Goal: Task Accomplishment & Management: Manage account settings

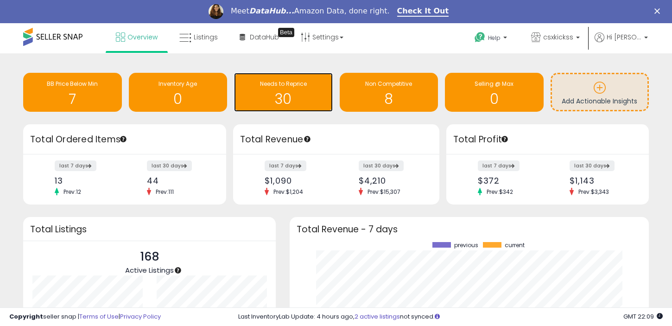
click at [271, 98] on h1 "30" at bounding box center [283, 98] width 89 height 15
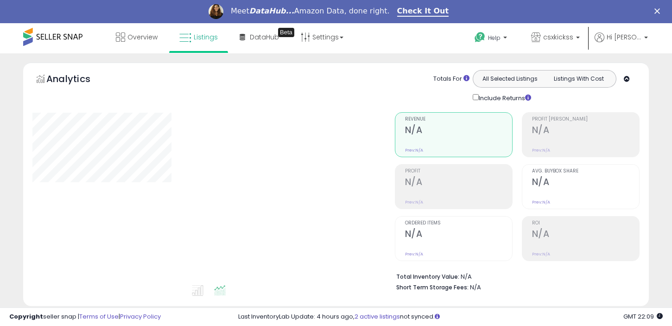
select select "**"
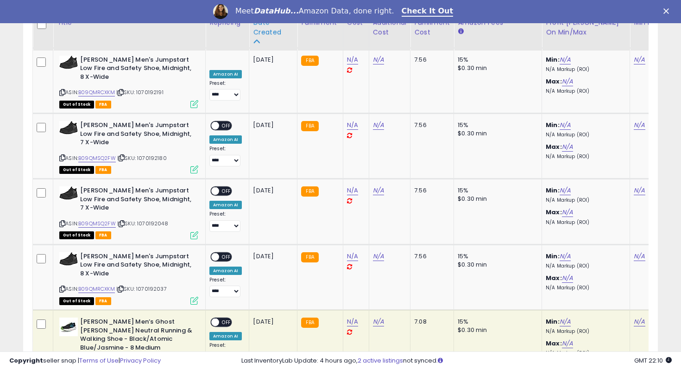
scroll to position [1509, 0]
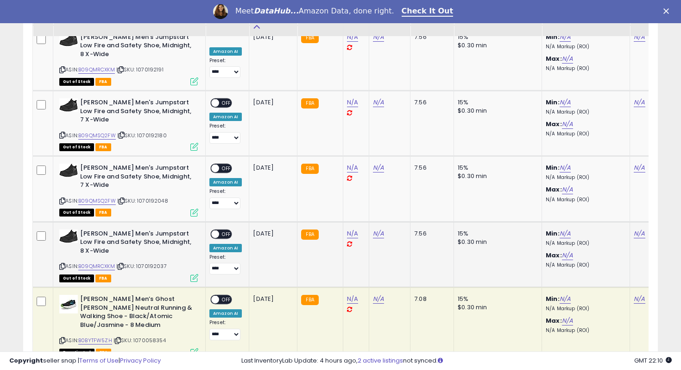
click at [225, 230] on span "OFF" at bounding box center [226, 234] width 15 height 8
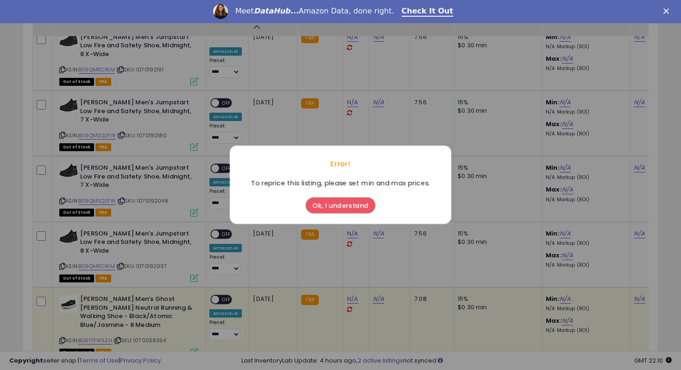
click at [322, 204] on button "Ok, I understand" at bounding box center [340, 206] width 69 height 16
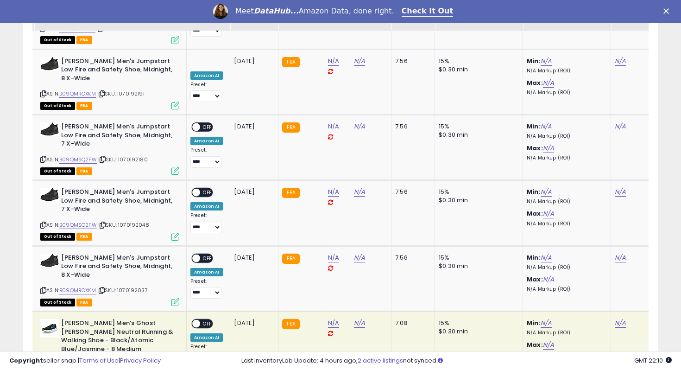
scroll to position [1478, 0]
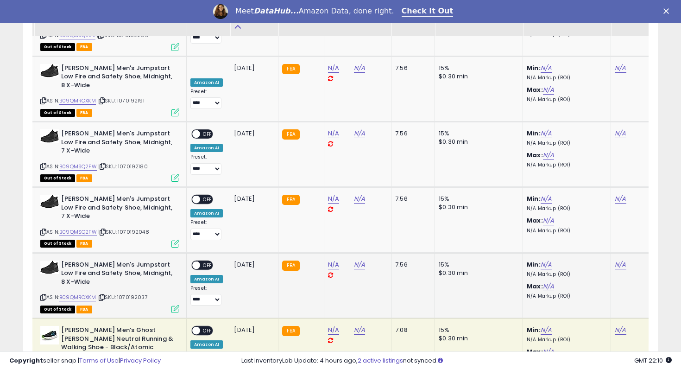
click at [207, 261] on span "OFF" at bounding box center [207, 265] width 15 height 8
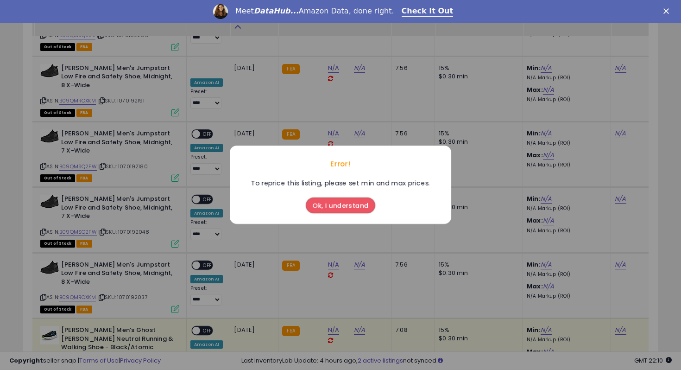
click at [319, 199] on button "Ok, I understand" at bounding box center [340, 206] width 69 height 16
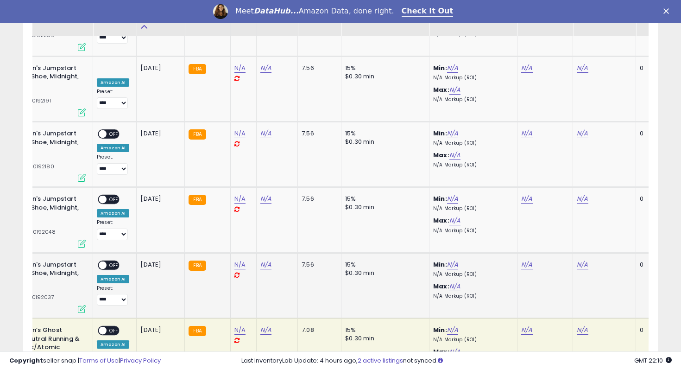
scroll to position [0, 195]
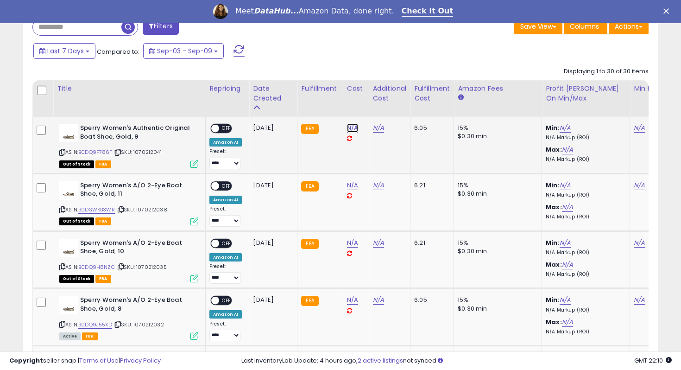
click at [351, 129] on link "N/A" at bounding box center [352, 127] width 11 height 9
type input "**"
click at [383, 107] on icon "submit" at bounding box center [380, 104] width 6 height 6
click at [228, 132] on span "OFF" at bounding box center [226, 129] width 15 height 8
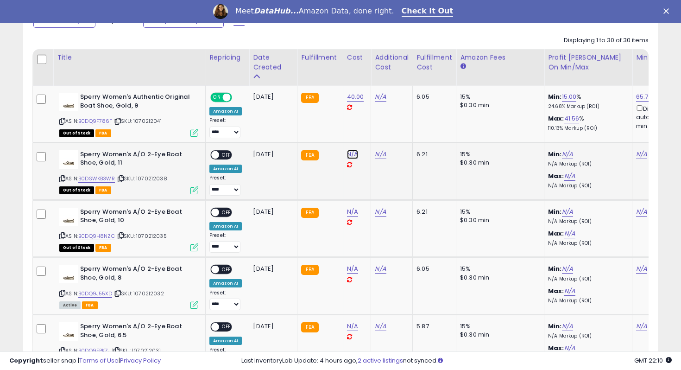
click at [352, 155] on link "N/A" at bounding box center [352, 154] width 11 height 9
type input "**"
click at [381, 128] on button "submit" at bounding box center [380, 131] width 16 height 14
click at [229, 156] on span "OFF" at bounding box center [226, 155] width 15 height 8
click at [347, 210] on link "N/A" at bounding box center [352, 211] width 11 height 9
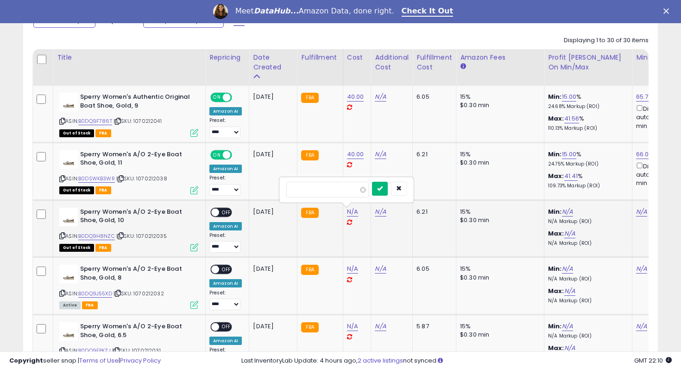
type input "**"
click at [388, 189] on button "submit" at bounding box center [380, 189] width 16 height 14
click at [227, 211] on span "OFF" at bounding box center [226, 212] width 15 height 8
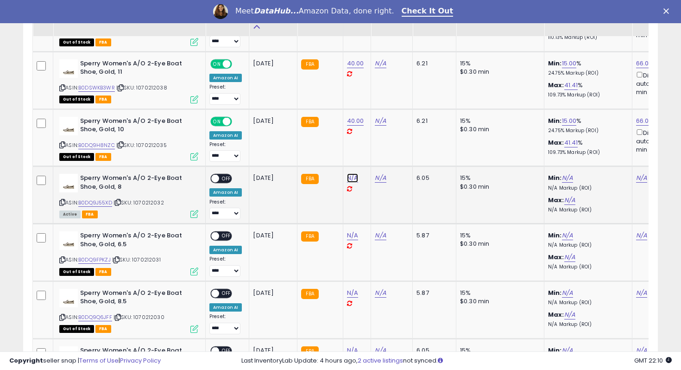
click at [353, 176] on link "N/A" at bounding box center [352, 177] width 11 height 9
type input "**"
click at [388, 151] on button "submit" at bounding box center [380, 155] width 16 height 14
click at [225, 177] on span "OFF" at bounding box center [226, 179] width 15 height 8
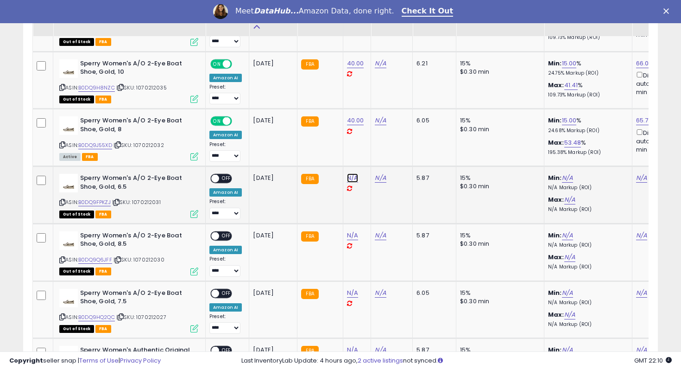
click at [349, 177] on link "N/A" at bounding box center [352, 177] width 11 height 9
type input "**"
click at [382, 153] on button "submit" at bounding box center [380, 155] width 16 height 14
click at [223, 178] on span "OFF" at bounding box center [226, 179] width 15 height 8
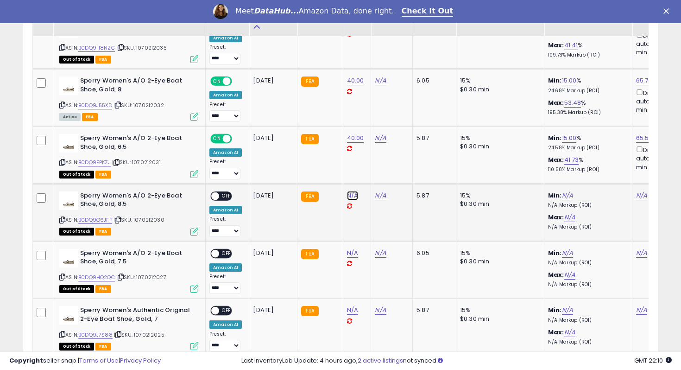
click at [351, 195] on link "N/A" at bounding box center [352, 195] width 11 height 9
type input "**"
click at [388, 171] on button "submit" at bounding box center [380, 172] width 16 height 14
click at [223, 195] on span "OFF" at bounding box center [226, 196] width 15 height 8
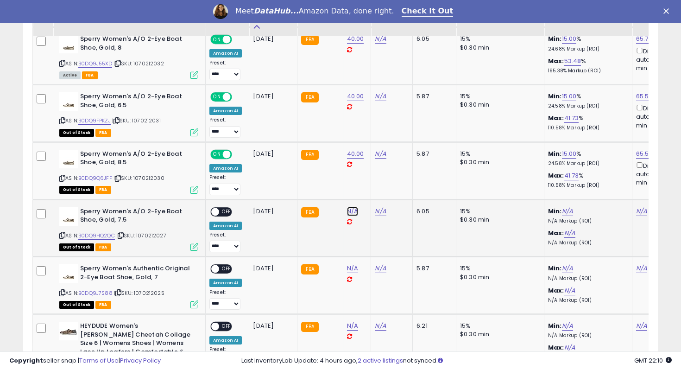
click at [347, 210] on link "N/A" at bounding box center [352, 211] width 11 height 9
type input "**"
click at [383, 184] on button "submit" at bounding box center [380, 188] width 16 height 14
click at [225, 209] on span "OFF" at bounding box center [226, 211] width 15 height 8
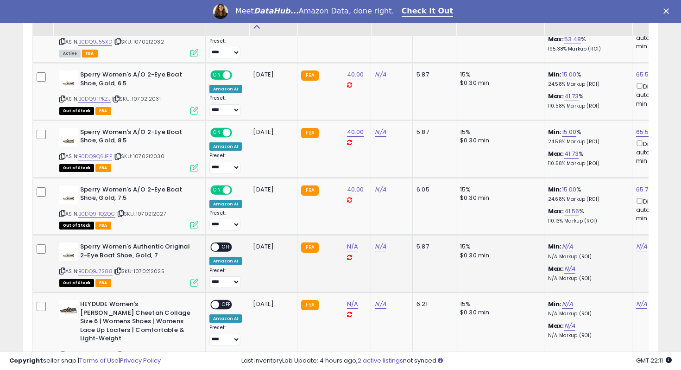
click at [346, 242] on td "N/A" at bounding box center [357, 263] width 28 height 57
click at [348, 244] on link "N/A" at bounding box center [352, 246] width 11 height 9
type input "**"
click at [388, 220] on button "submit" at bounding box center [380, 223] width 16 height 14
click at [226, 245] on span "OFF" at bounding box center [226, 247] width 15 height 8
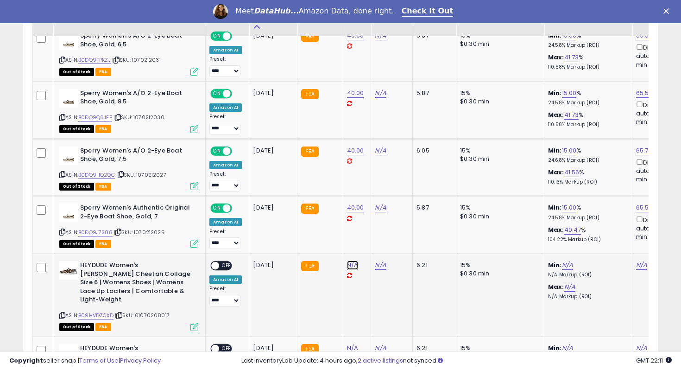
click at [355, 264] on link "N/A" at bounding box center [352, 264] width 11 height 9
type input "**"
click at [379, 239] on button "submit" at bounding box center [380, 242] width 16 height 14
click at [220, 262] on div "ON OFF" at bounding box center [211, 266] width 22 height 8
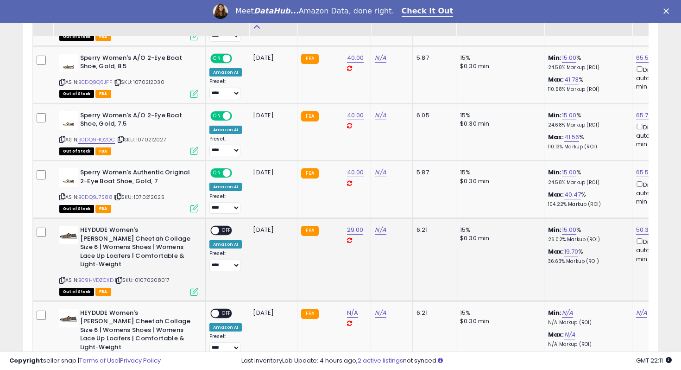
click at [224, 226] on span "OFF" at bounding box center [226, 230] width 15 height 8
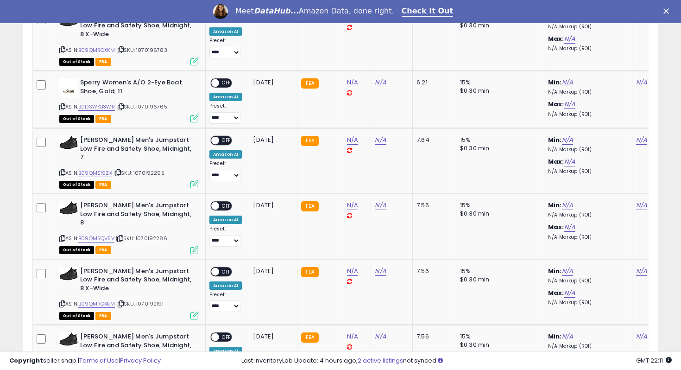
scroll to position [1211, 0]
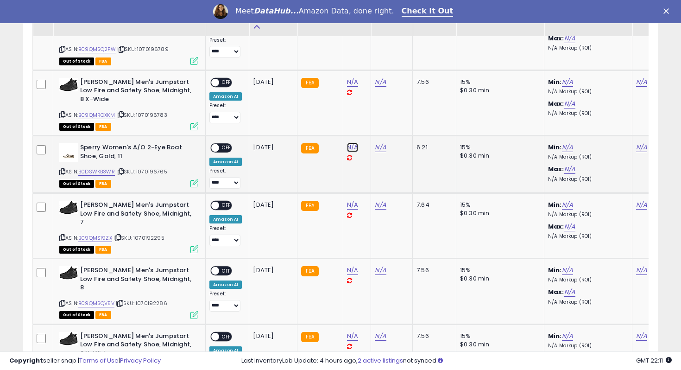
click at [347, 143] on link "N/A" at bounding box center [352, 147] width 11 height 9
type input "**"
click at [383, 80] on icon "submit" at bounding box center [380, 82] width 6 height 6
click at [226, 144] on span "OFF" at bounding box center [226, 148] width 15 height 8
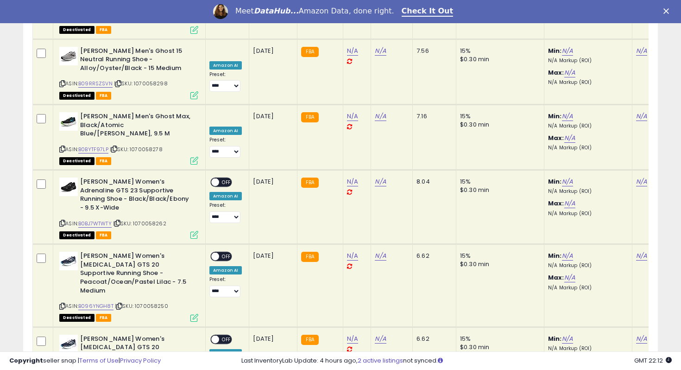
scroll to position [1940, 0]
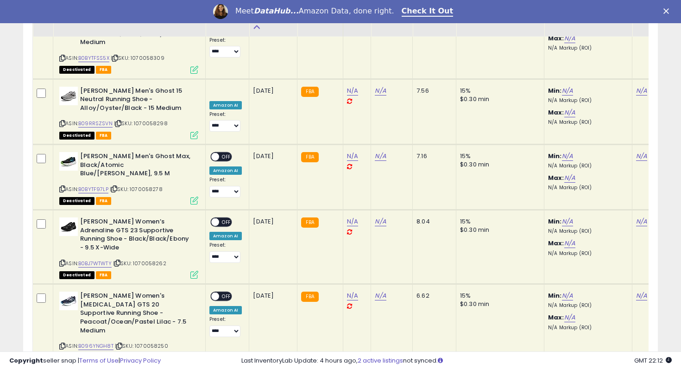
click at [402, 223] on icon "button" at bounding box center [399, 222] width 6 height 6
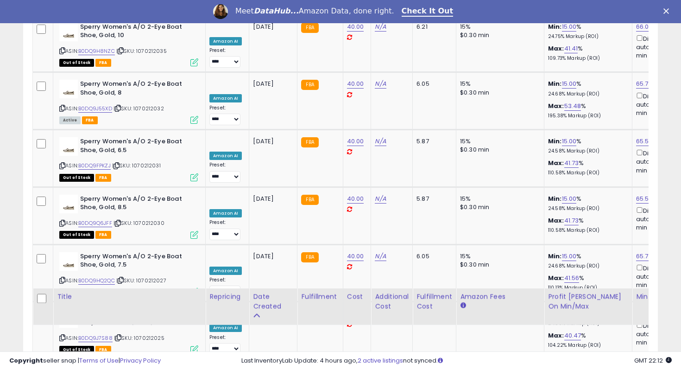
scroll to position [297, 0]
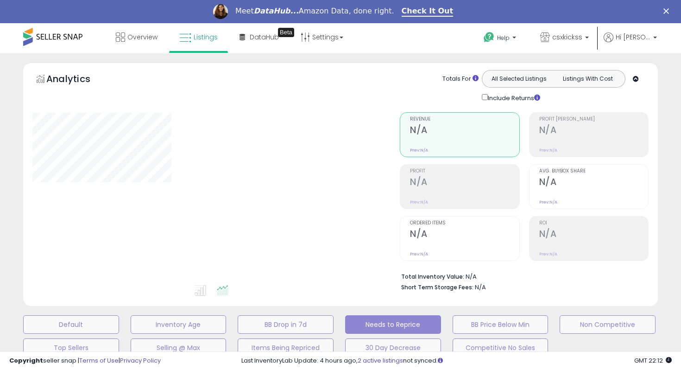
select select "**"
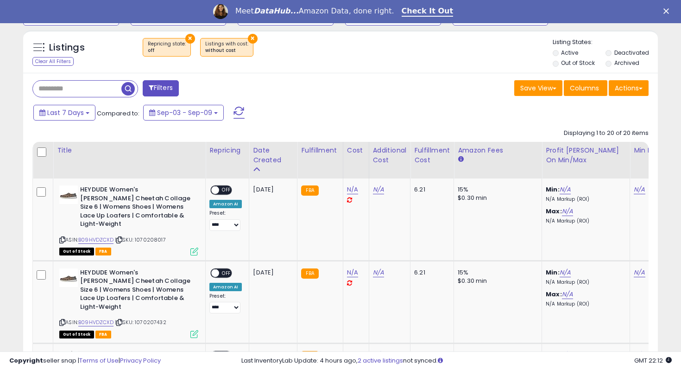
scroll to position [190, 367]
click at [248, 35] on button "×" at bounding box center [253, 39] width 10 height 10
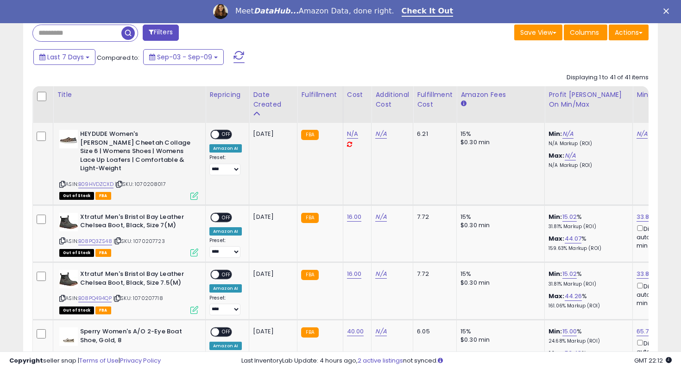
scroll to position [399, 0]
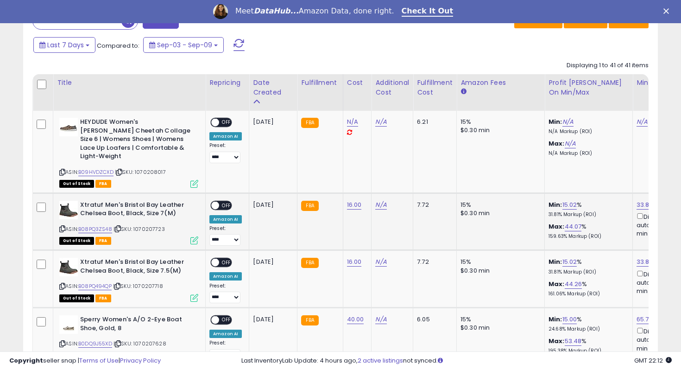
click at [225, 193] on td "**********" at bounding box center [228, 221] width 44 height 57
click at [225, 201] on span "OFF" at bounding box center [226, 205] width 15 height 8
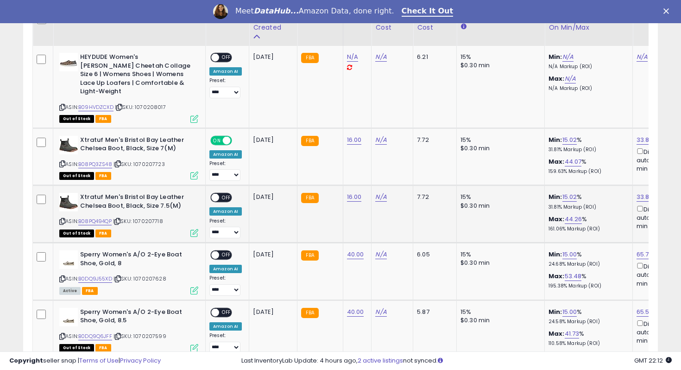
click at [225, 194] on span "OFF" at bounding box center [226, 198] width 15 height 8
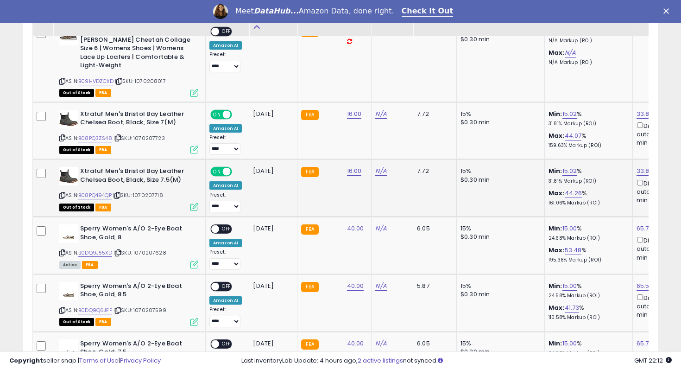
scroll to position [508, 0]
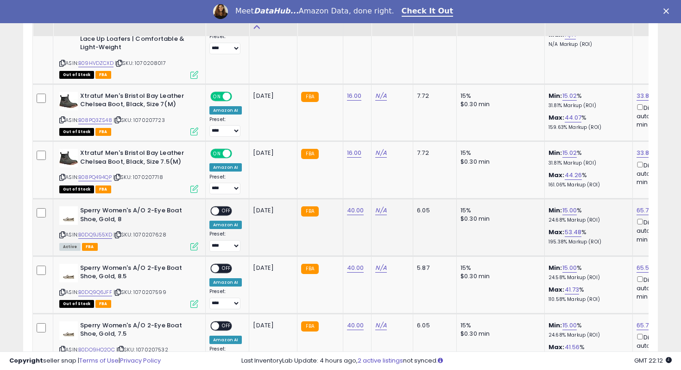
click at [227, 199] on td "**********" at bounding box center [228, 227] width 44 height 57
click at [225, 206] on div "ON OFF" at bounding box center [221, 211] width 22 height 10
click at [226, 207] on span "OFF" at bounding box center [226, 211] width 15 height 8
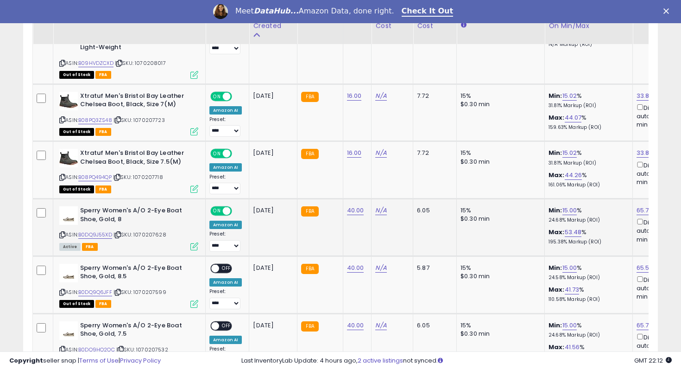
scroll to position [546, 0]
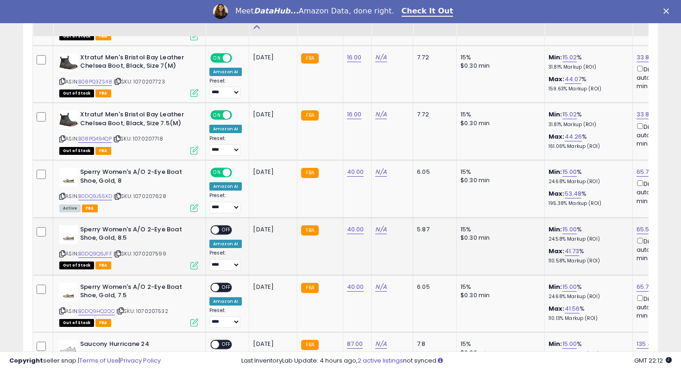
click at [228, 226] on span "OFF" at bounding box center [226, 230] width 15 height 8
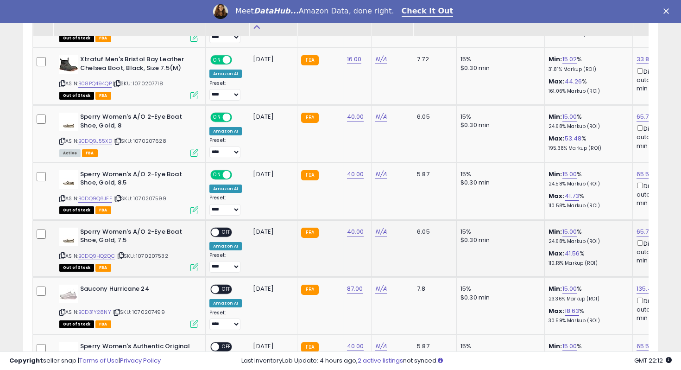
click at [226, 228] on span "OFF" at bounding box center [226, 232] width 15 height 8
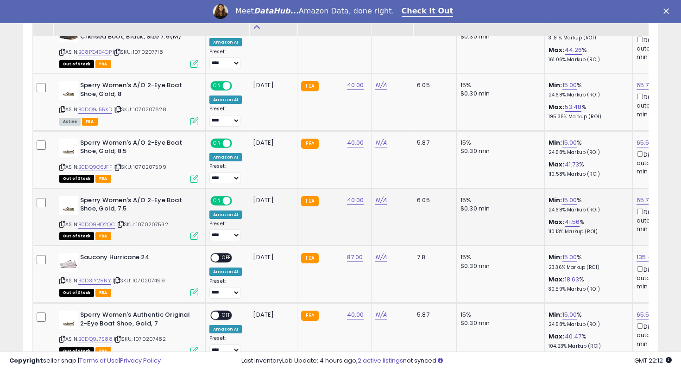
scroll to position [663, 0]
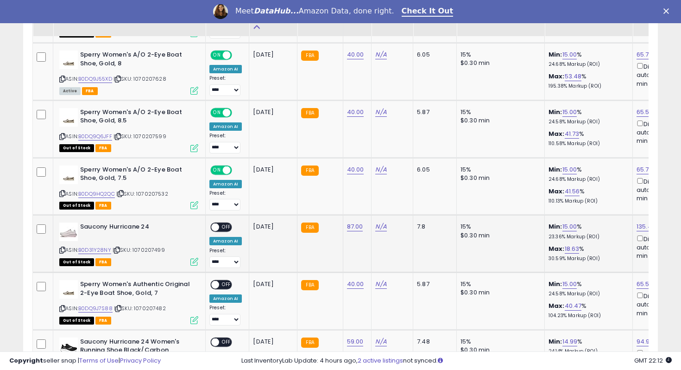
click at [227, 223] on span "OFF" at bounding box center [226, 227] width 15 height 8
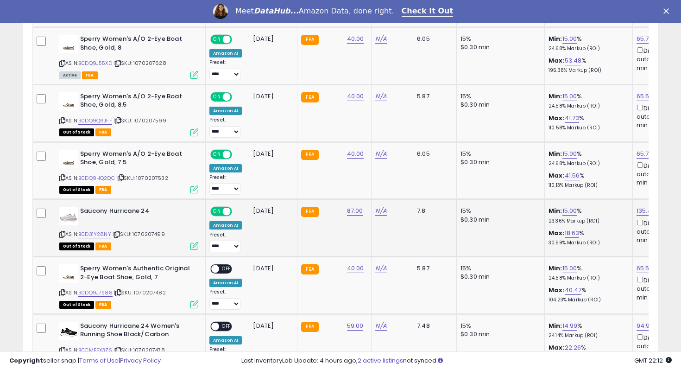
scroll to position [697, 0]
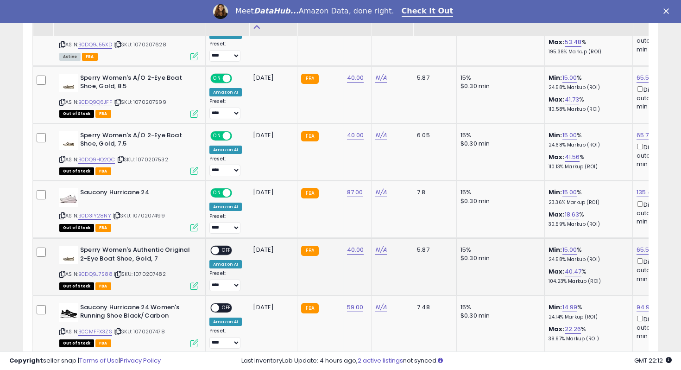
click at [226, 246] on span "OFF" at bounding box center [226, 250] width 15 height 8
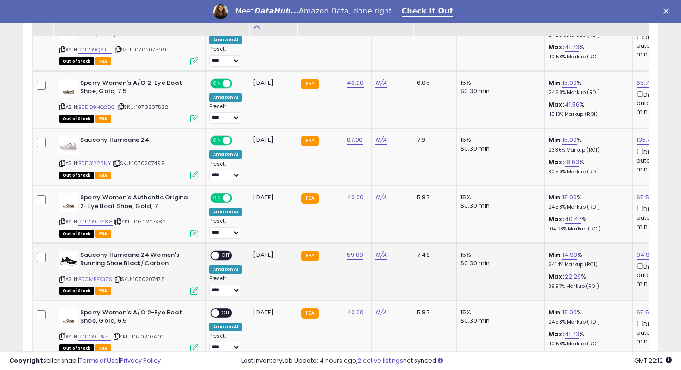
click at [227, 251] on span "OFF" at bounding box center [226, 255] width 15 height 8
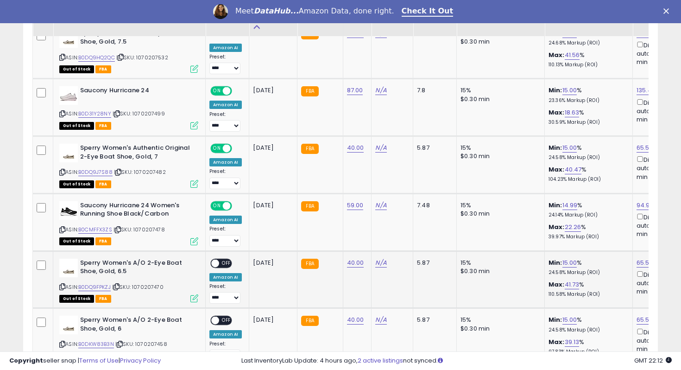
click at [227, 259] on span "OFF" at bounding box center [226, 263] width 15 height 8
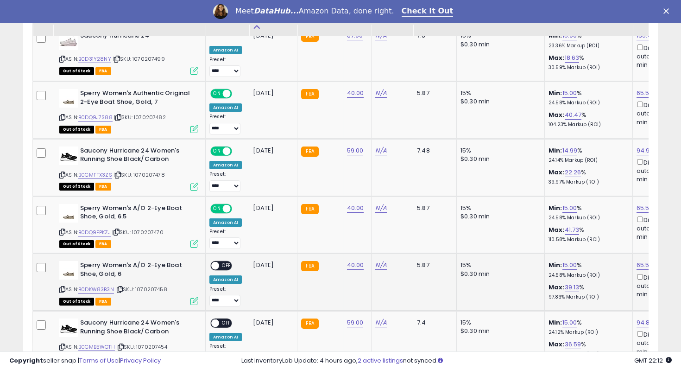
click at [227, 262] on span "OFF" at bounding box center [226, 266] width 15 height 8
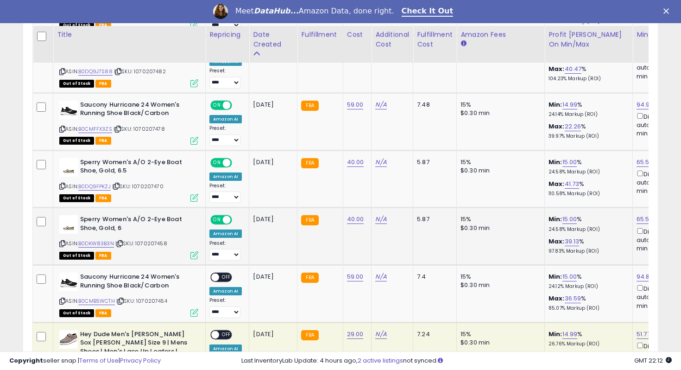
scroll to position [926, 0]
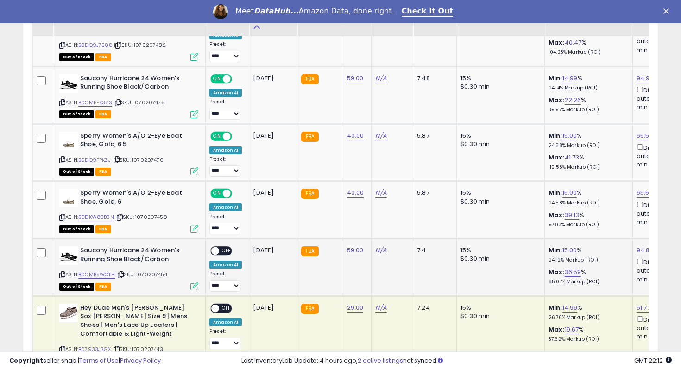
click at [226, 246] on div "ON OFF" at bounding box center [221, 251] width 22 height 10
click at [226, 247] on span "OFF" at bounding box center [226, 251] width 15 height 8
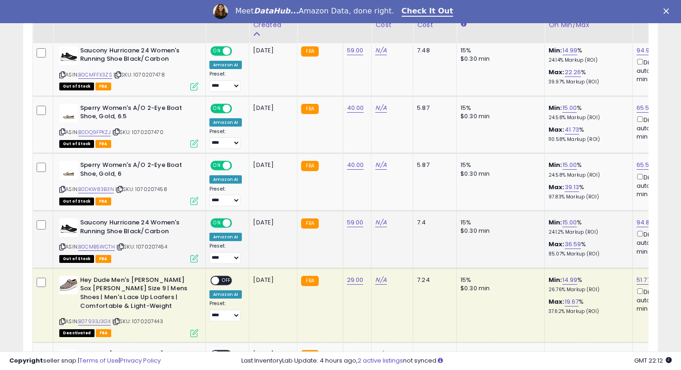
scroll to position [989, 0]
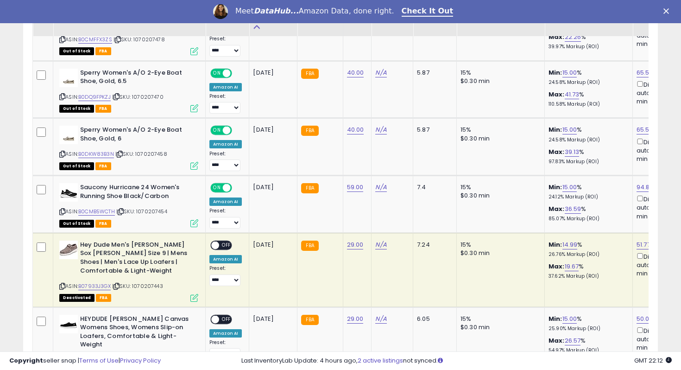
click at [225, 241] on span "OFF" at bounding box center [226, 245] width 15 height 8
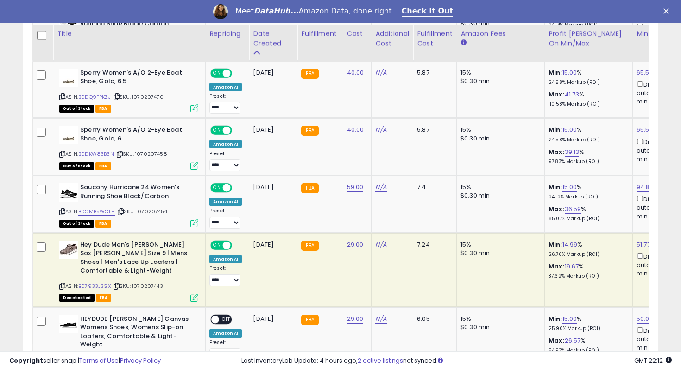
scroll to position [1054, 0]
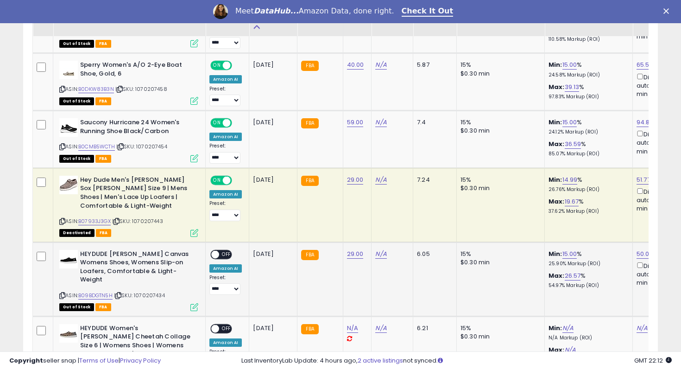
click at [226, 249] on div "ON OFF" at bounding box center [221, 254] width 22 height 10
click at [226, 250] on span "OFF" at bounding box center [226, 254] width 15 height 8
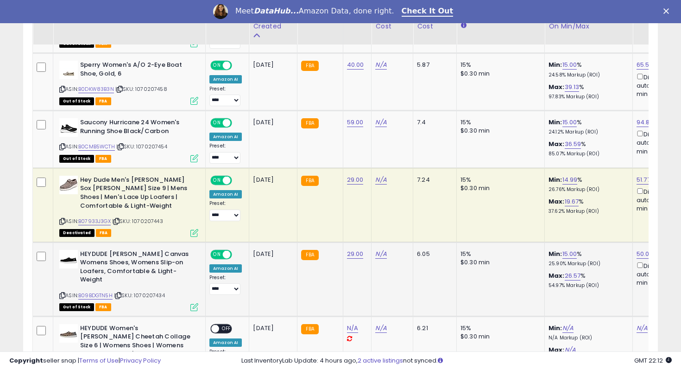
scroll to position [1114, 0]
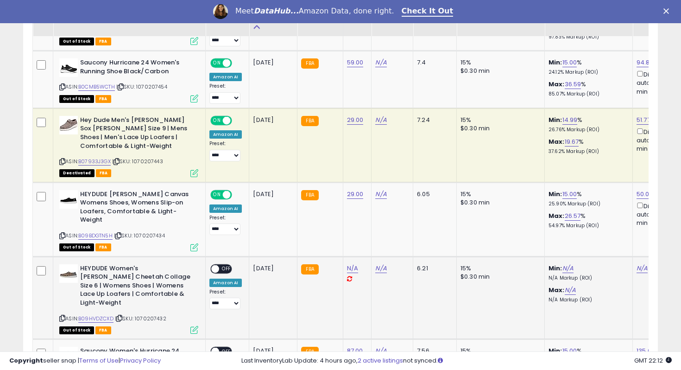
click at [225, 264] on span "OFF" at bounding box center [226, 268] width 15 height 8
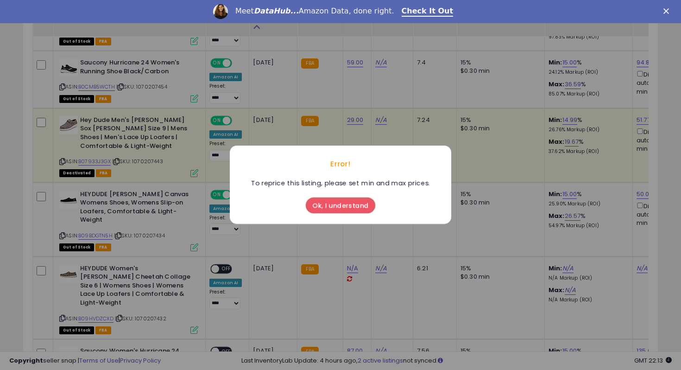
click at [338, 204] on button "Ok, I understand" at bounding box center [340, 206] width 69 height 16
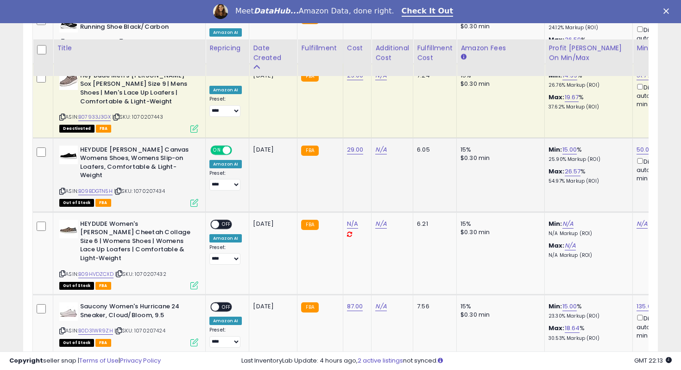
scroll to position [1198, 0]
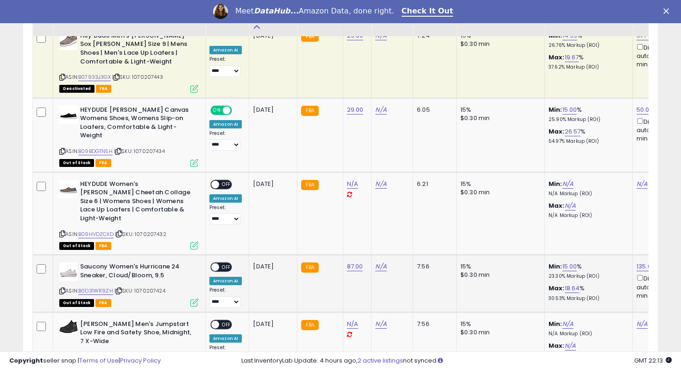
click at [226, 263] on span "OFF" at bounding box center [226, 267] width 15 height 8
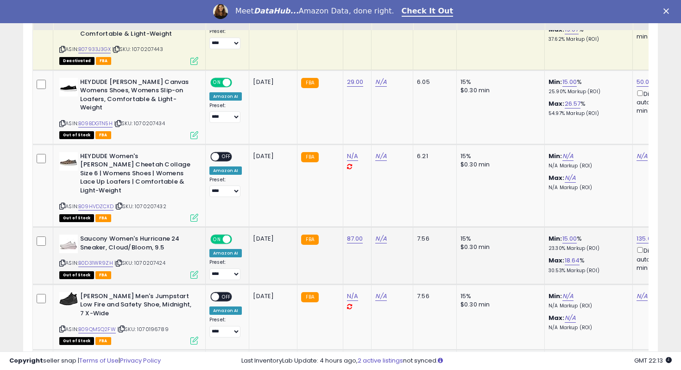
scroll to position [1256, 0]
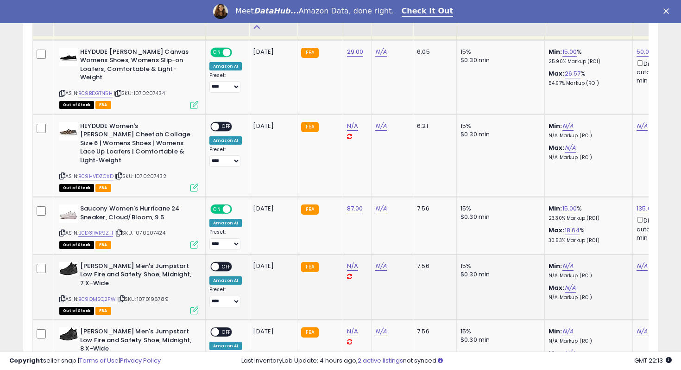
click at [222, 254] on td "**********" at bounding box center [228, 286] width 44 height 65
click at [223, 261] on div "ON OFF" at bounding box center [221, 266] width 22 height 10
click at [226, 262] on span "OFF" at bounding box center [226, 266] width 15 height 8
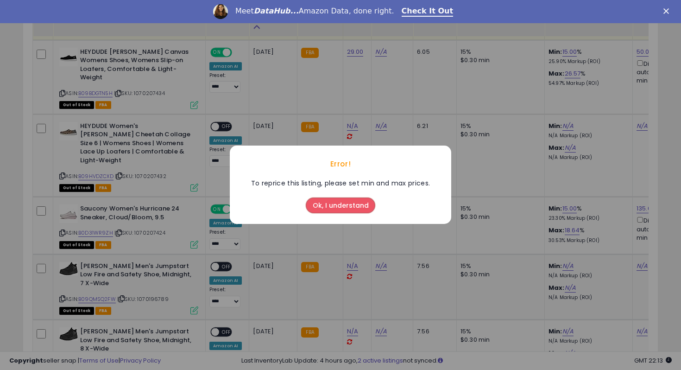
click at [226, 247] on div "Error! To reprice this listing, please set min and max prices. Ok, I understand" at bounding box center [340, 185] width 681 height 370
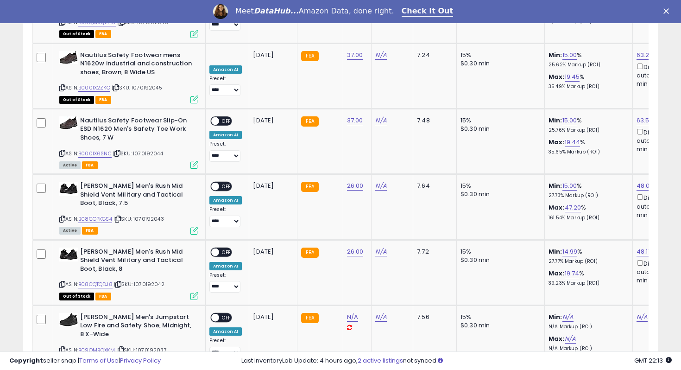
scroll to position [2069, 0]
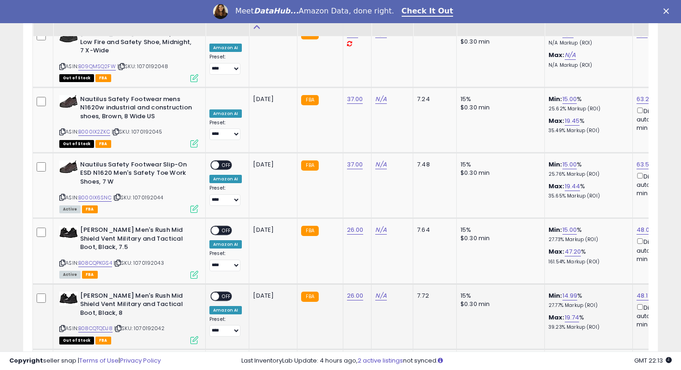
click at [224, 292] on span "OFF" at bounding box center [226, 296] width 15 height 8
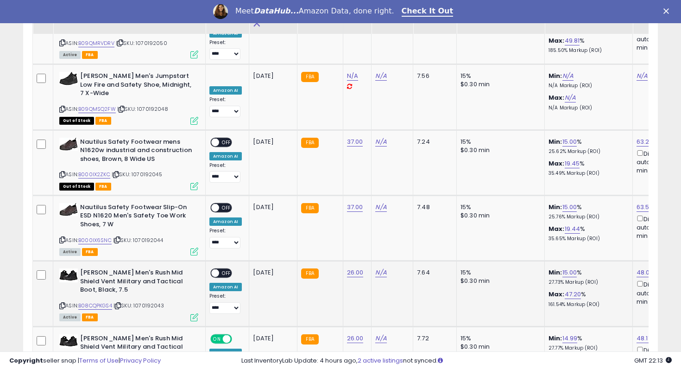
scroll to position [2023, 0]
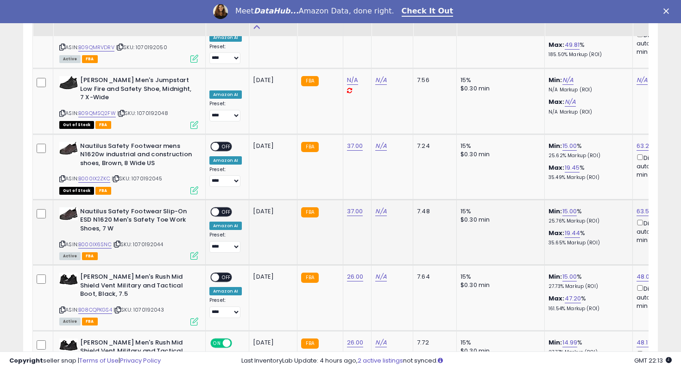
click at [226, 207] on div "**********" at bounding box center [225, 229] width 32 height 45
click at [226, 208] on span "OFF" at bounding box center [226, 212] width 15 height 8
click at [225, 273] on span "OFF" at bounding box center [226, 277] width 15 height 8
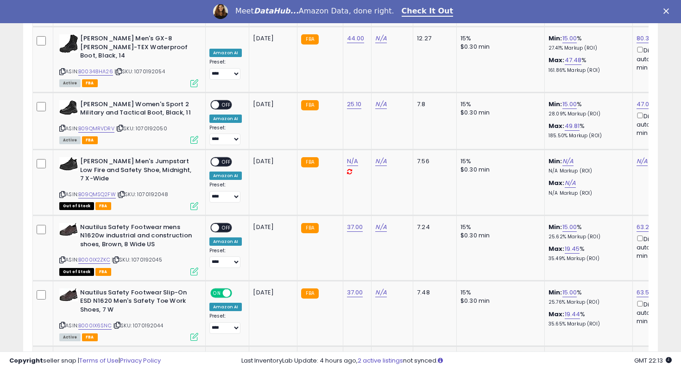
scroll to position [1924, 0]
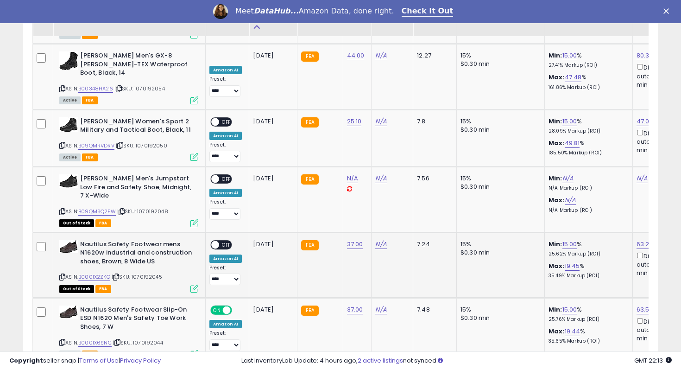
click at [226, 240] on span "OFF" at bounding box center [226, 244] width 15 height 8
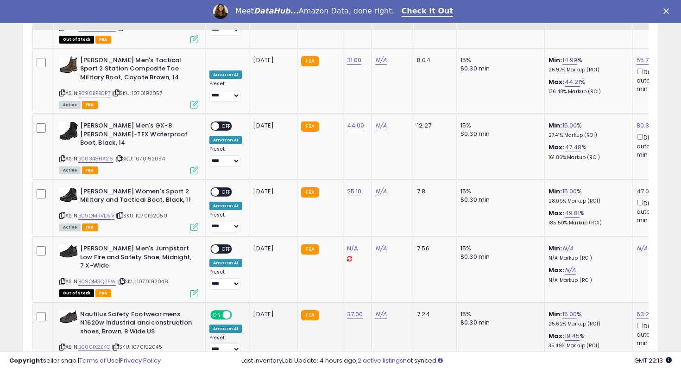
scroll to position [1848, 0]
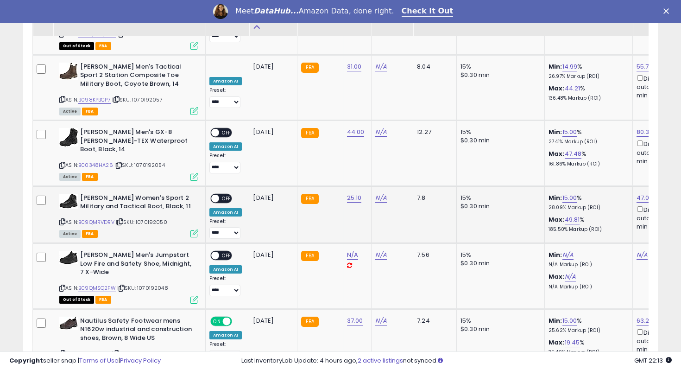
click at [225, 194] on span "OFF" at bounding box center [226, 198] width 15 height 8
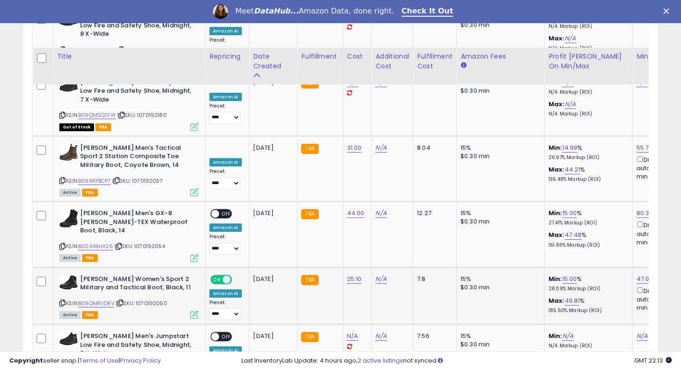
scroll to position [1753, 0]
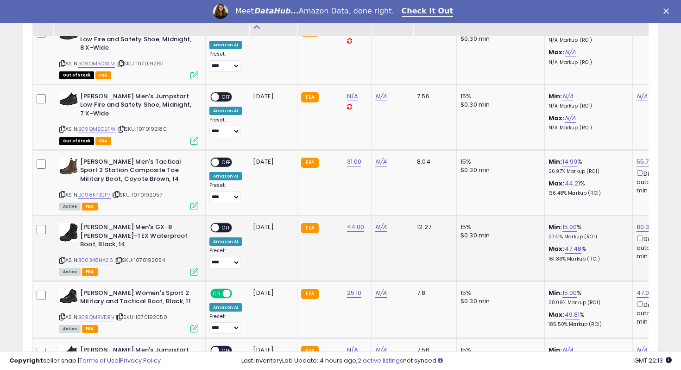
click at [230, 224] on span "OFF" at bounding box center [226, 228] width 15 height 8
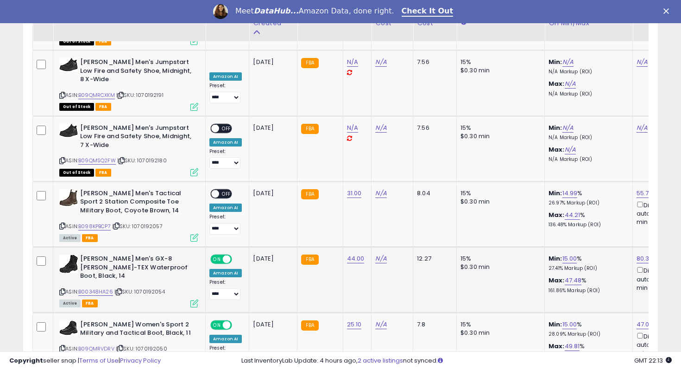
scroll to position [1713, 0]
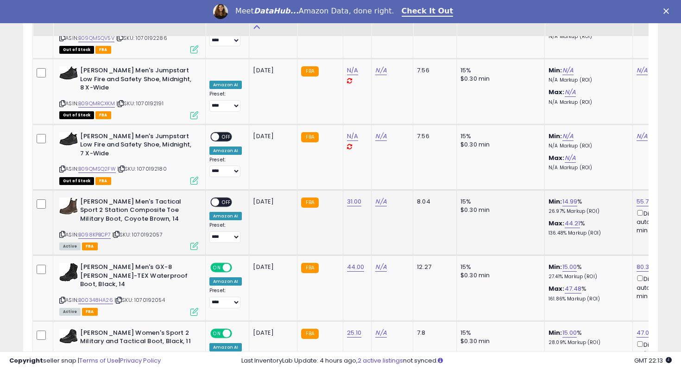
click at [227, 198] on span "OFF" at bounding box center [226, 202] width 15 height 8
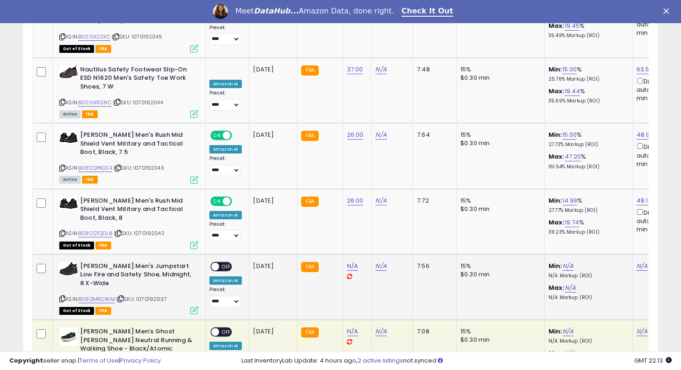
scroll to position [2140, 0]
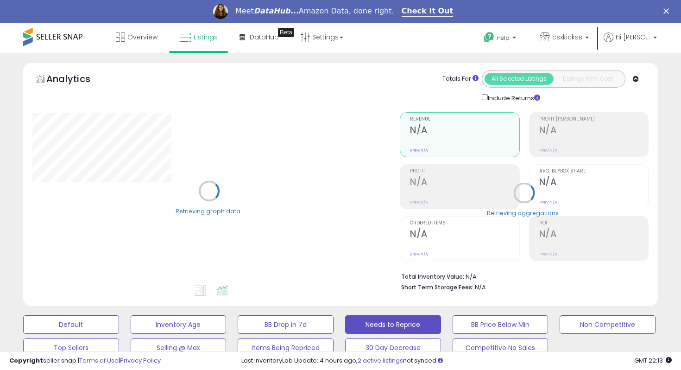
select select "**"
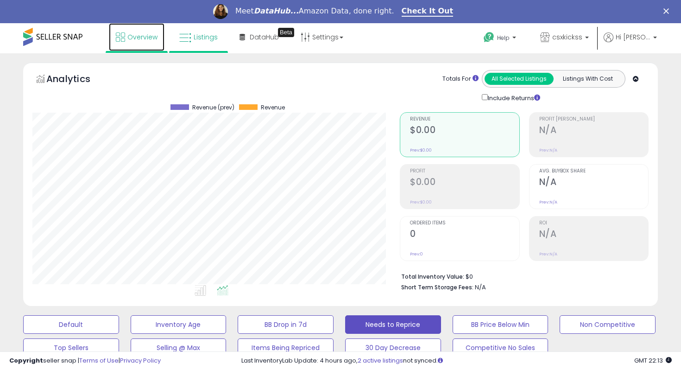
click at [124, 44] on link "Overview" at bounding box center [137, 37] width 56 height 28
